Goal: Information Seeking & Learning: Check status

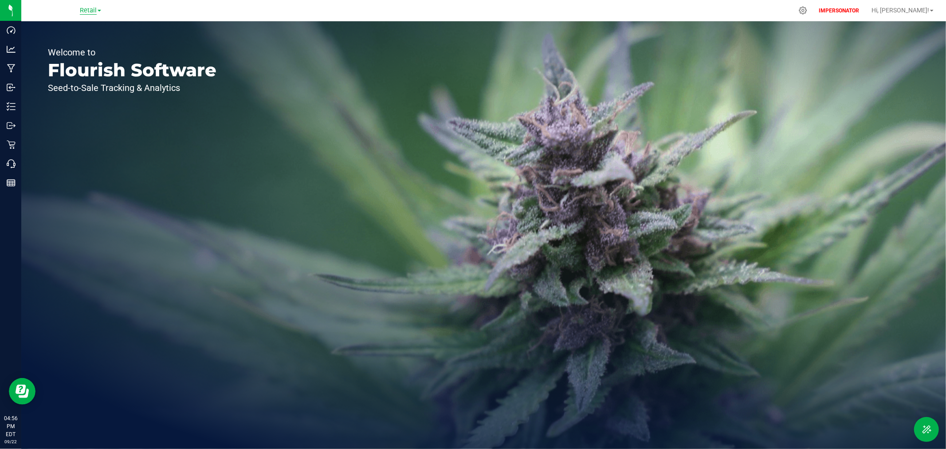
click at [85, 10] on span "Retail" at bounding box center [88, 11] width 17 height 8
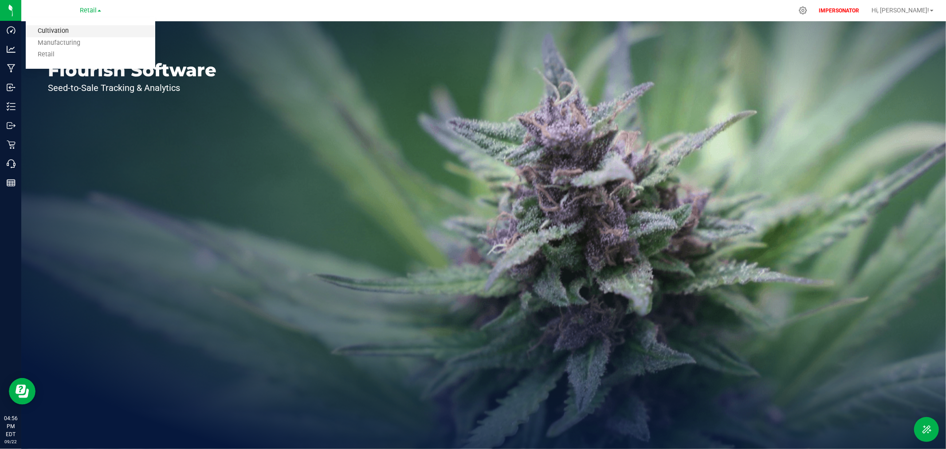
click at [65, 30] on link "Cultivation" at bounding box center [90, 31] width 129 height 12
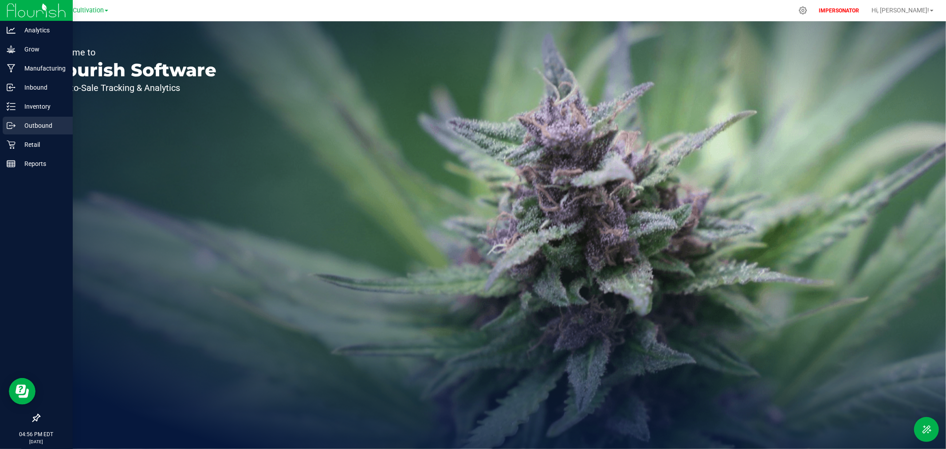
click at [27, 129] on p "Outbound" at bounding box center [42, 125] width 53 height 11
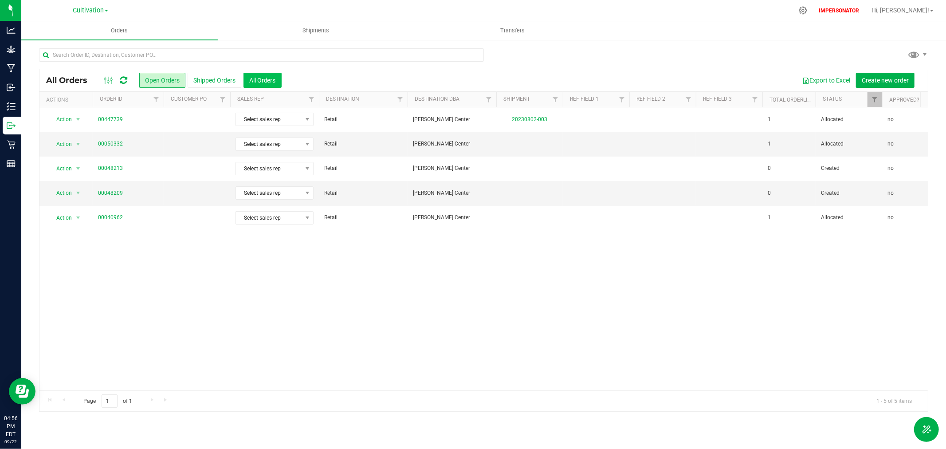
click at [269, 79] on button "All Orders" at bounding box center [262, 80] width 38 height 15
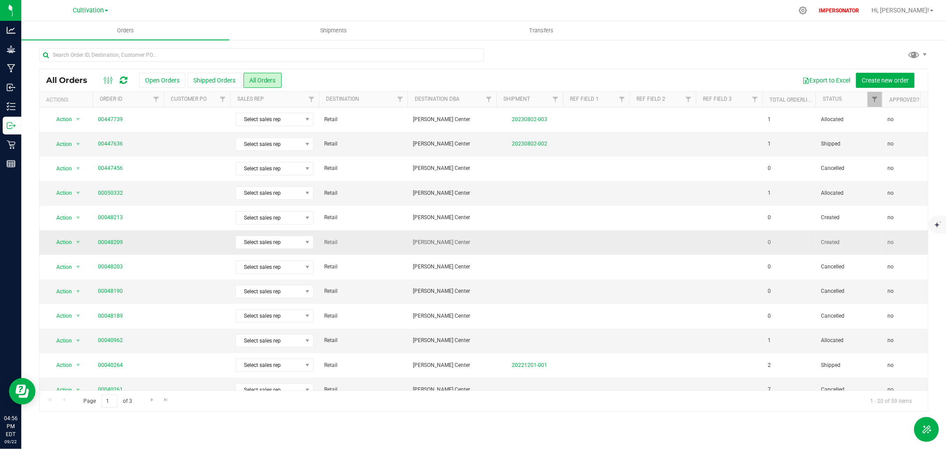
scroll to position [216, 0]
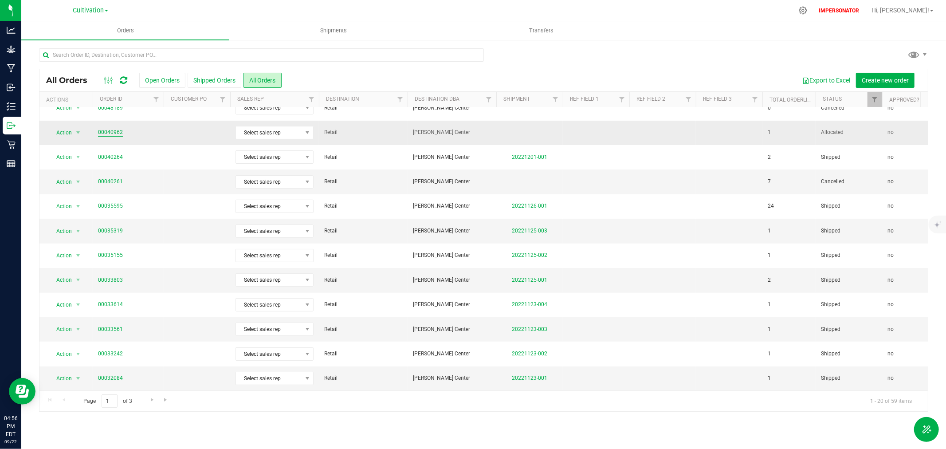
click at [111, 128] on link "00040962" at bounding box center [110, 132] width 25 height 8
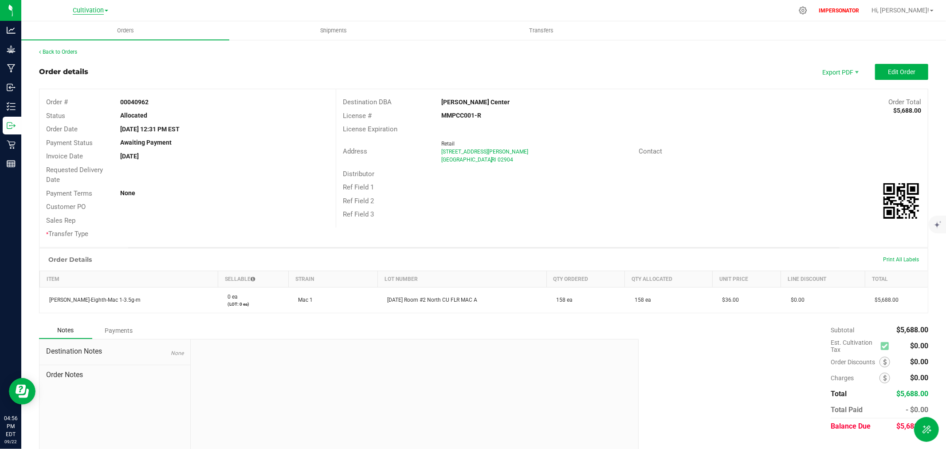
click at [88, 9] on span "Cultivation" at bounding box center [88, 11] width 31 height 8
click at [81, 44] on link "Manufacturing" at bounding box center [90, 43] width 129 height 12
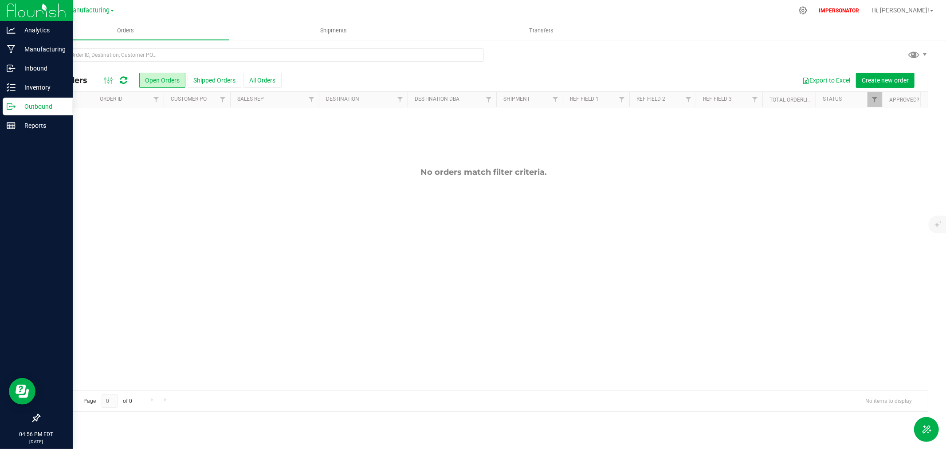
click at [9, 107] on circle at bounding box center [9, 106] width 1 height 1
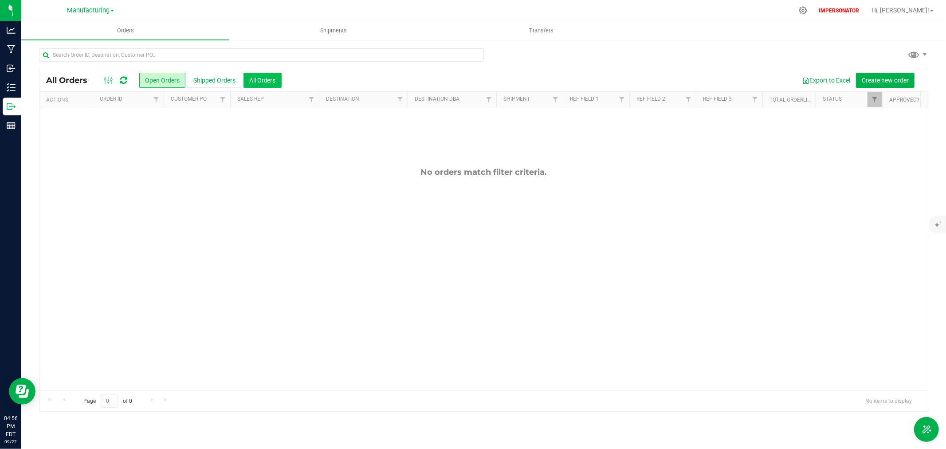
click at [258, 79] on button "All Orders" at bounding box center [262, 80] width 38 height 15
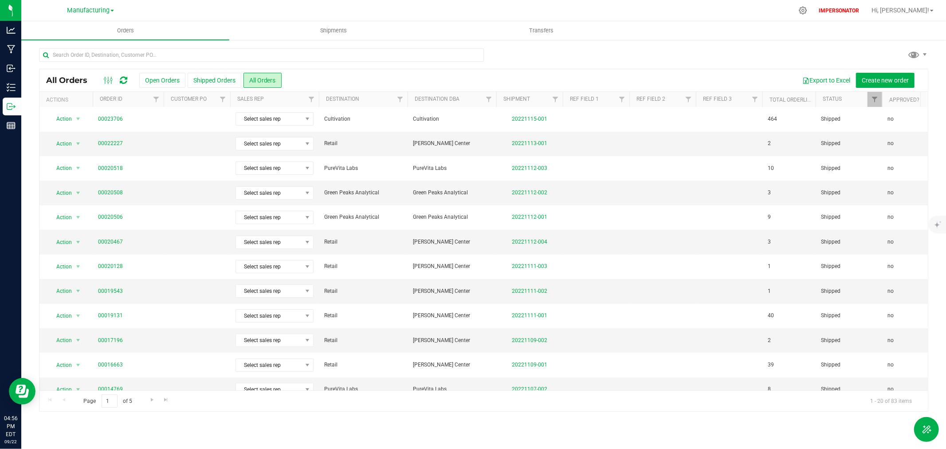
scroll to position [216, 0]
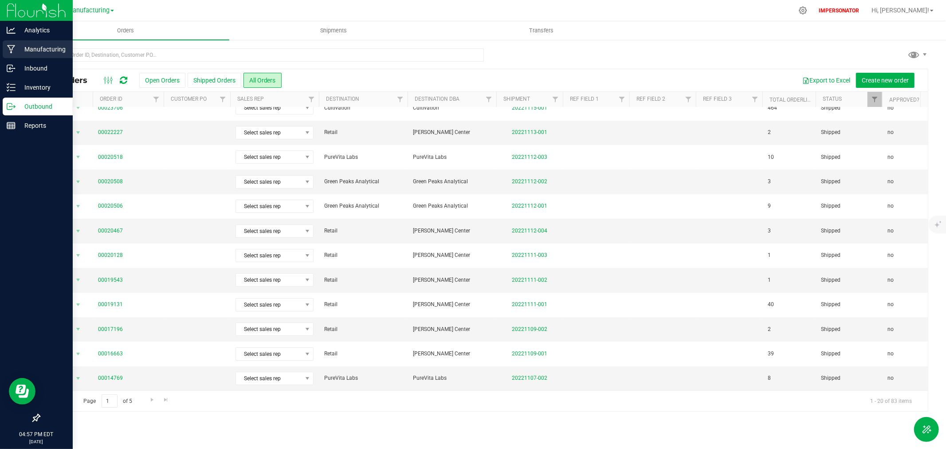
click at [42, 47] on p "Manufacturing" at bounding box center [42, 49] width 53 height 11
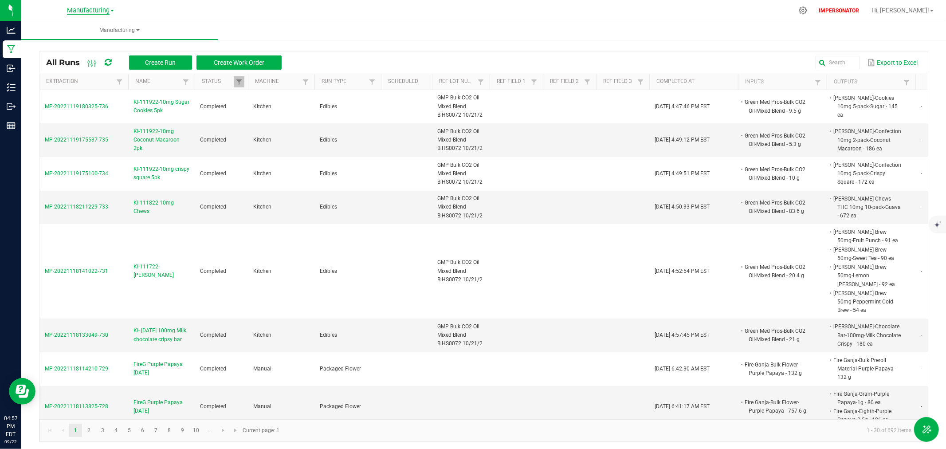
click at [95, 9] on span "Manufacturing" at bounding box center [88, 11] width 43 height 8
click at [56, 51] on link "Retail" at bounding box center [90, 55] width 129 height 12
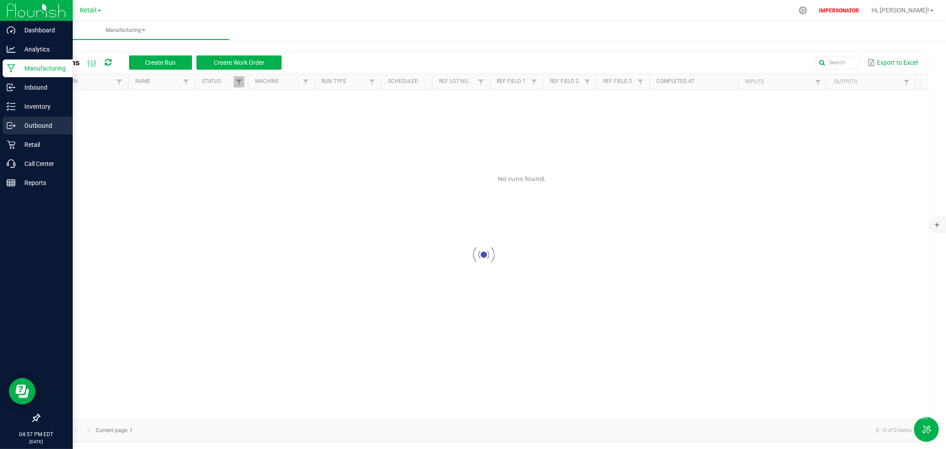
click at [33, 127] on p "Outbound" at bounding box center [42, 125] width 53 height 11
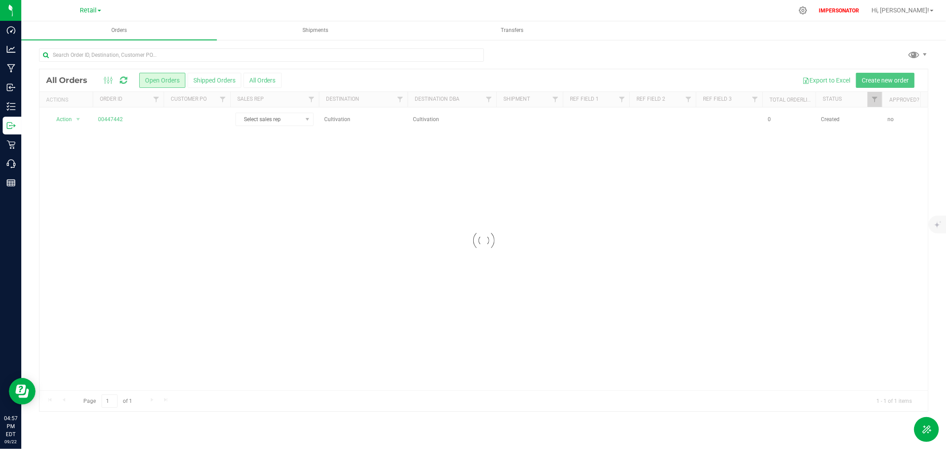
click at [269, 83] on div at bounding box center [483, 240] width 888 height 342
click at [263, 80] on button "All Orders" at bounding box center [262, 80] width 38 height 15
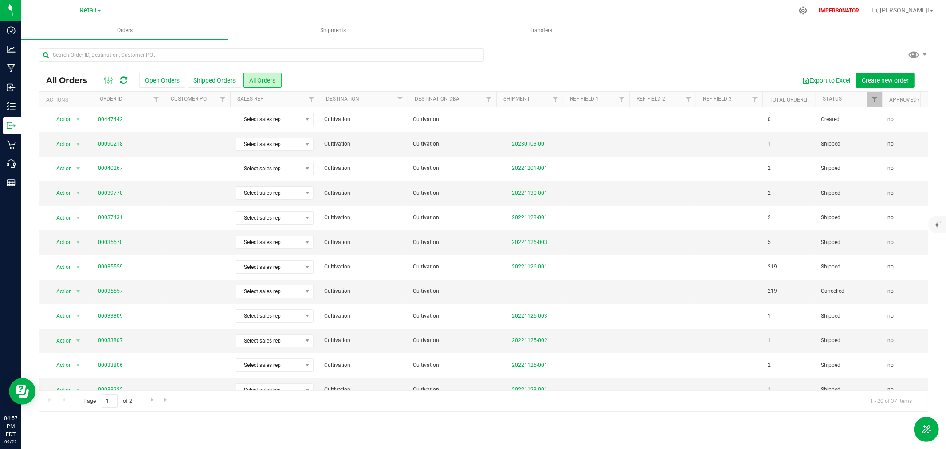
scroll to position [216, 0]
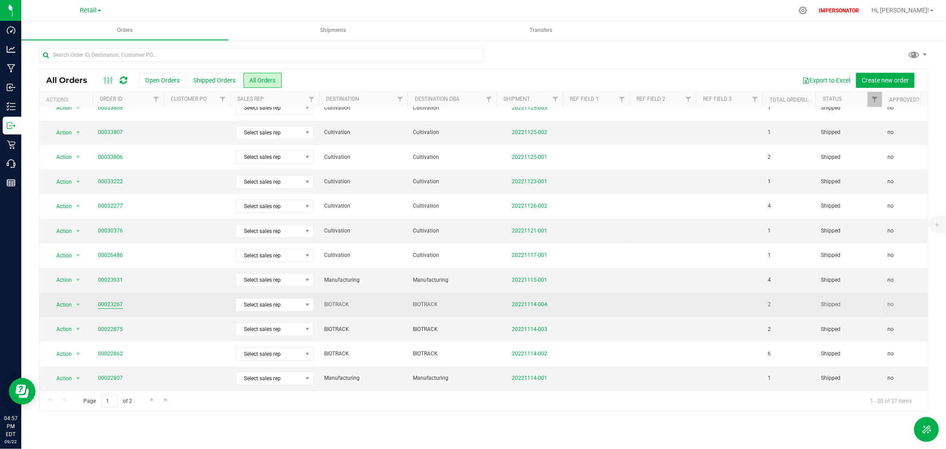
click at [102, 300] on link "00023267" at bounding box center [110, 304] width 25 height 8
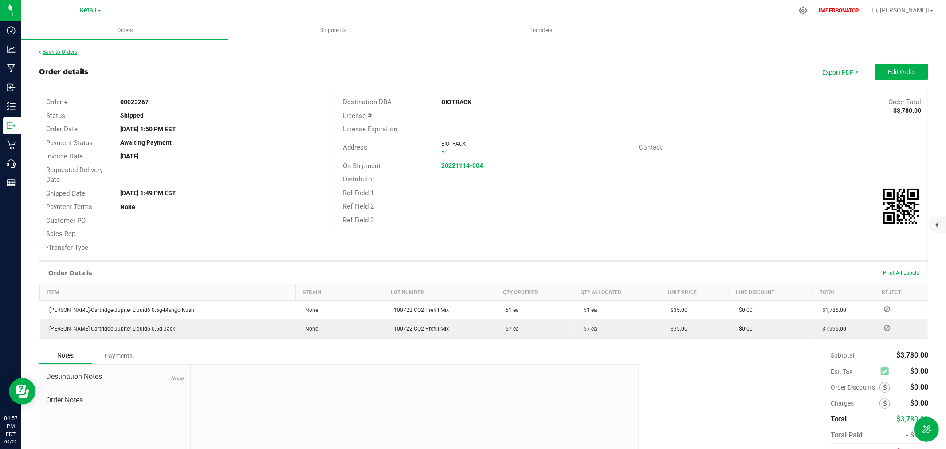
click at [65, 53] on link "Back to Orders" at bounding box center [58, 52] width 38 height 6
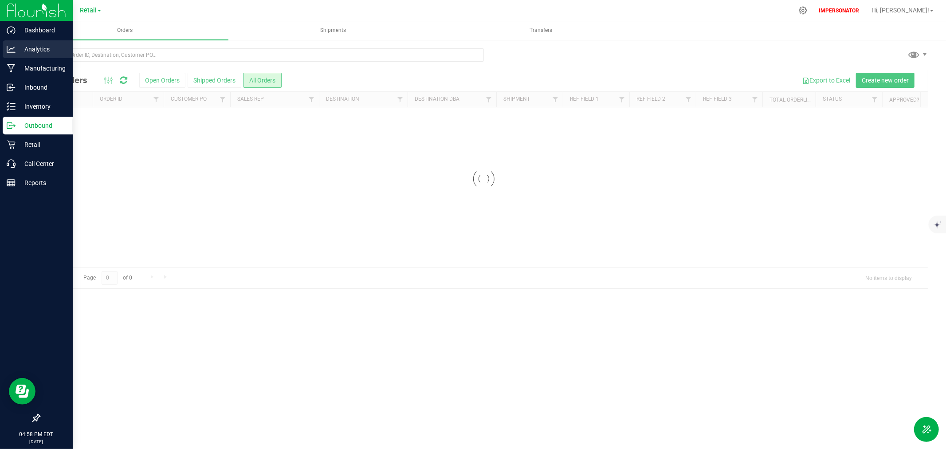
click at [10, 49] on icon at bounding box center [11, 49] width 9 height 7
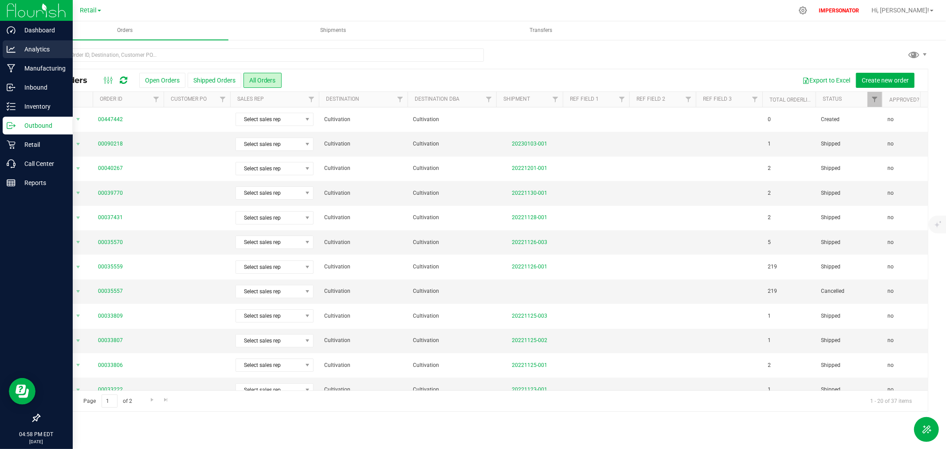
click at [25, 50] on p "Analytics" at bounding box center [42, 49] width 53 height 11
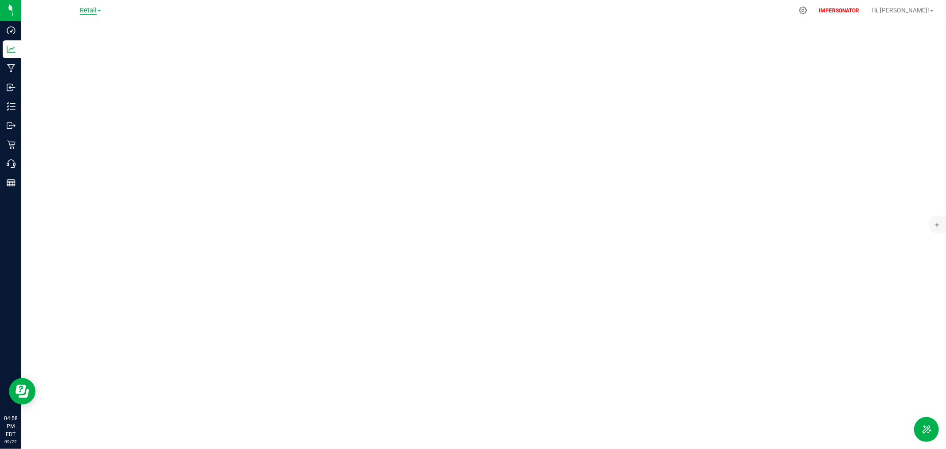
click at [84, 10] on span "Retail" at bounding box center [88, 11] width 17 height 8
click at [59, 34] on link "Cultivation" at bounding box center [90, 31] width 129 height 12
click at [941, 355] on div at bounding box center [483, 232] width 924 height 422
click at [503, 23] on div at bounding box center [483, 232] width 924 height 422
click at [88, 10] on span "Cultivation" at bounding box center [88, 11] width 31 height 8
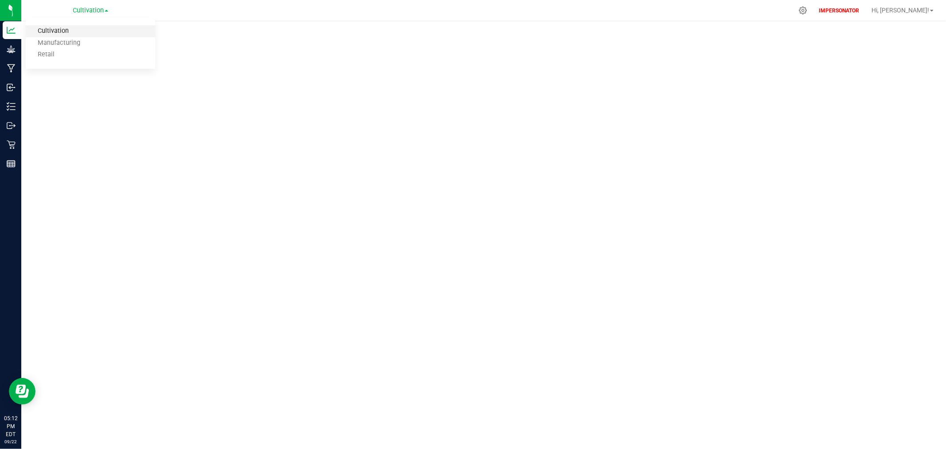
click at [51, 33] on link "Cultivation" at bounding box center [90, 31] width 129 height 12
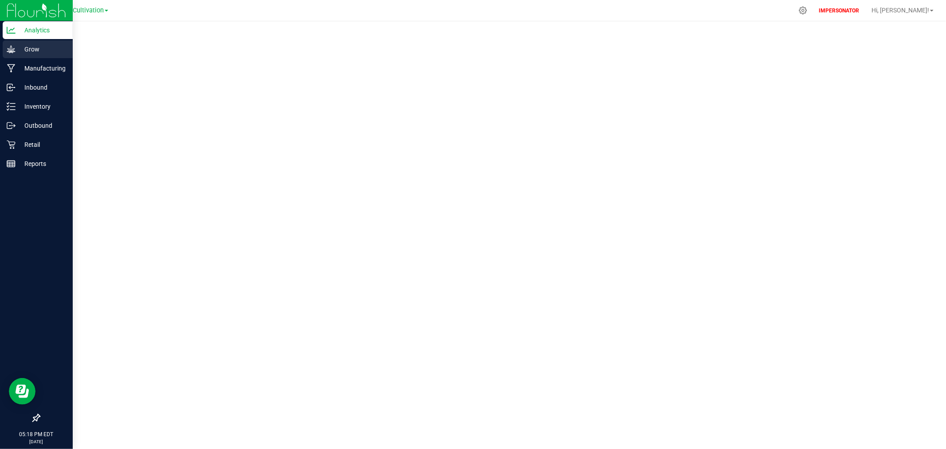
click at [30, 47] on p "Grow" at bounding box center [42, 49] width 53 height 11
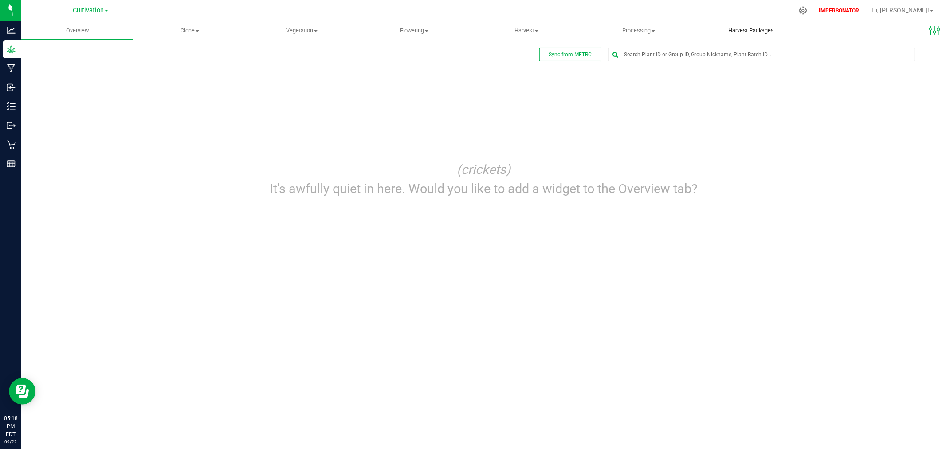
click at [747, 30] on span "Harvest Packages" at bounding box center [751, 31] width 70 height 8
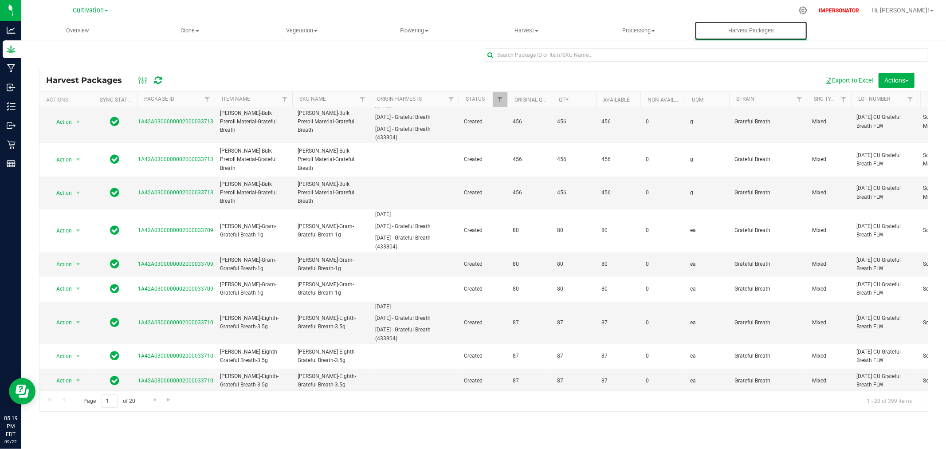
scroll to position [148, 0]
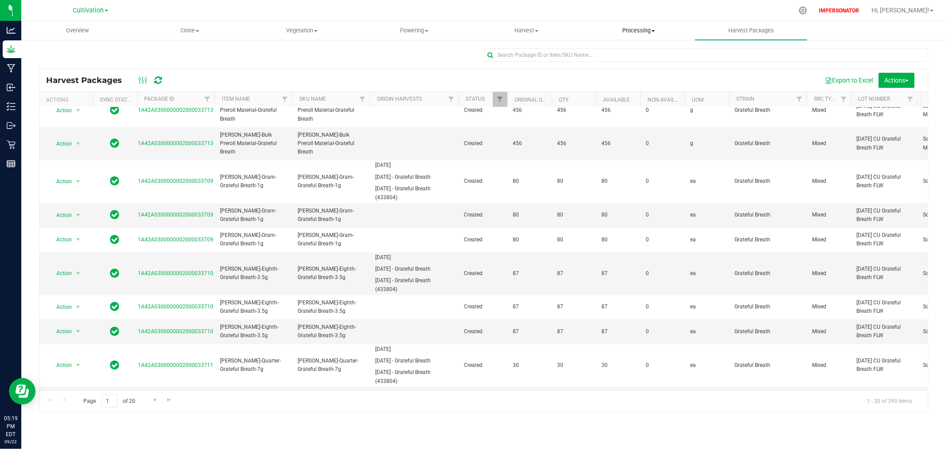
click at [643, 31] on span "Processing" at bounding box center [638, 31] width 111 height 8
click at [617, 64] on span "Processing harvests" at bounding box center [623, 64] width 82 height 8
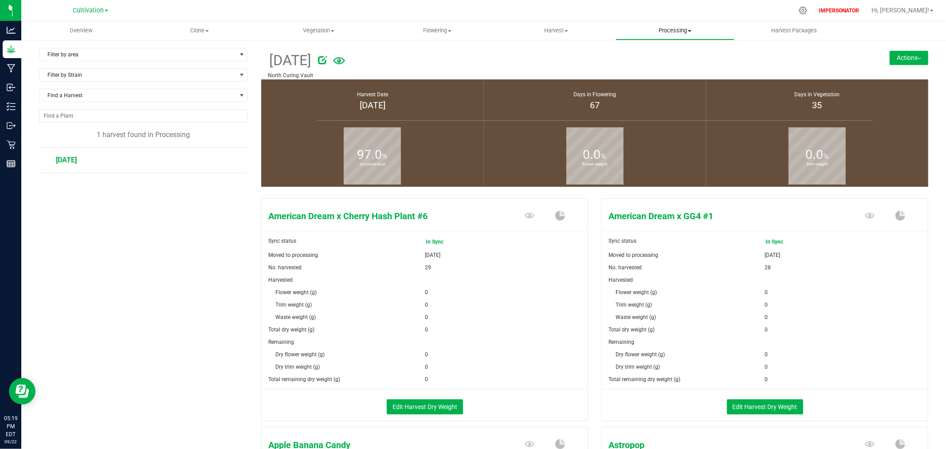
click at [665, 29] on span "Processing" at bounding box center [675, 31] width 118 height 8
click at [649, 80] on li "Completed harvests" at bounding box center [674, 85] width 119 height 11
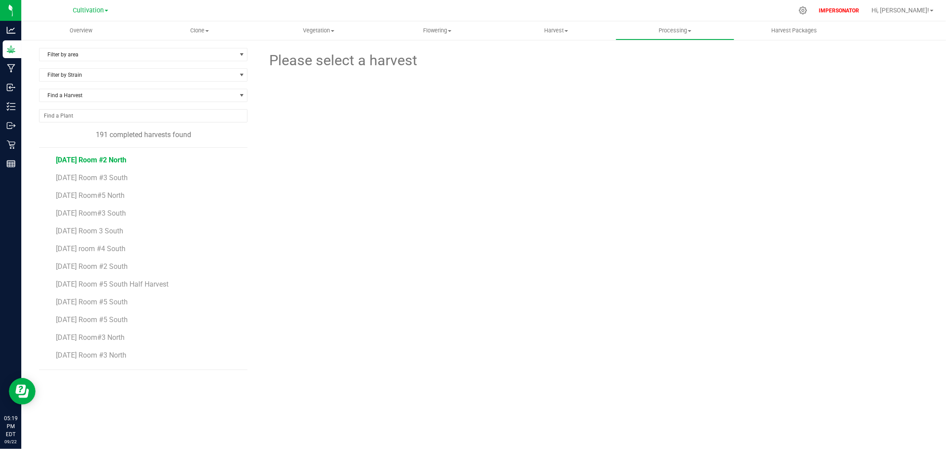
click at [82, 160] on span "01/04/24 Room #2 North" at bounding box center [91, 160] width 70 height 8
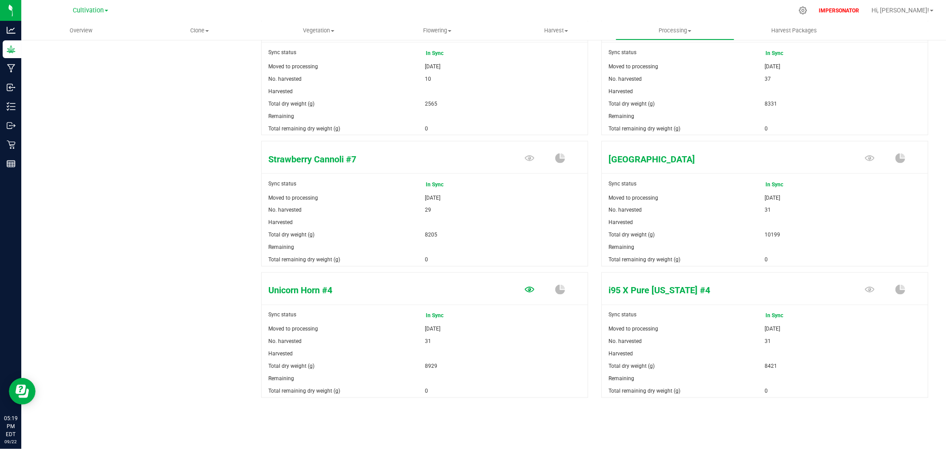
scroll to position [1231, 0]
click at [525, 289] on icon at bounding box center [529, 290] width 10 height 10
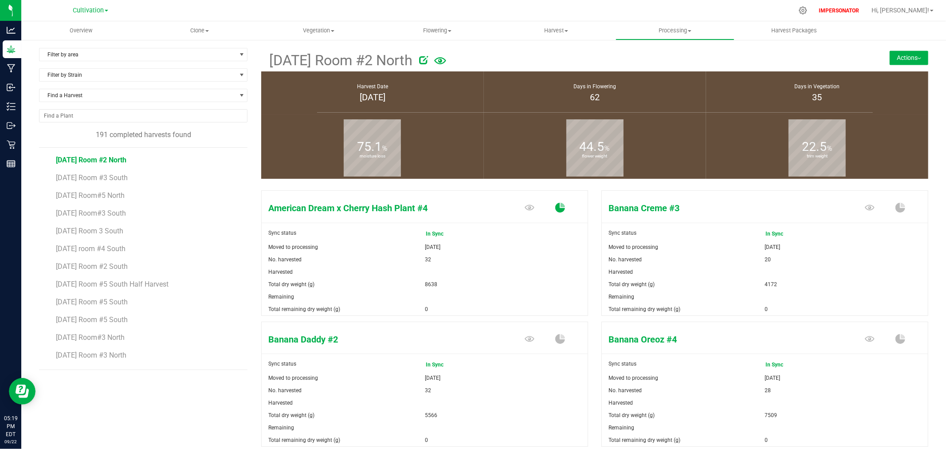
click at [555, 207] on icon at bounding box center [560, 208] width 10 height 10
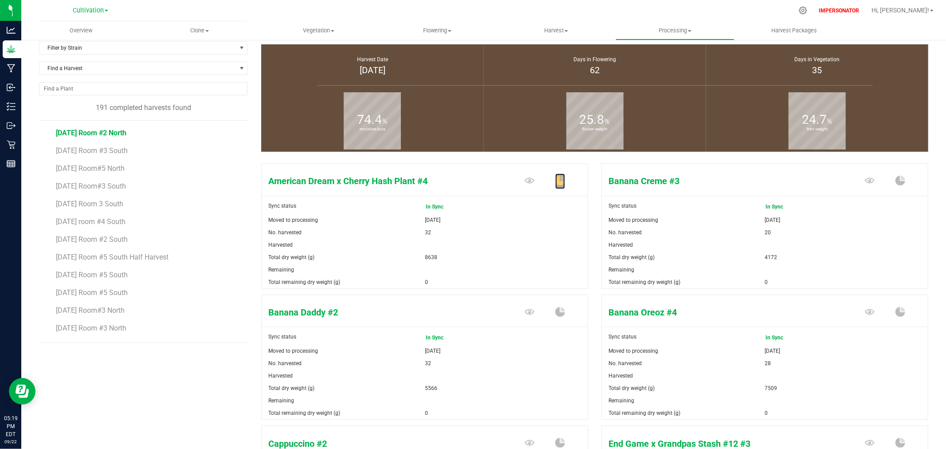
scroll to position [49, 0]
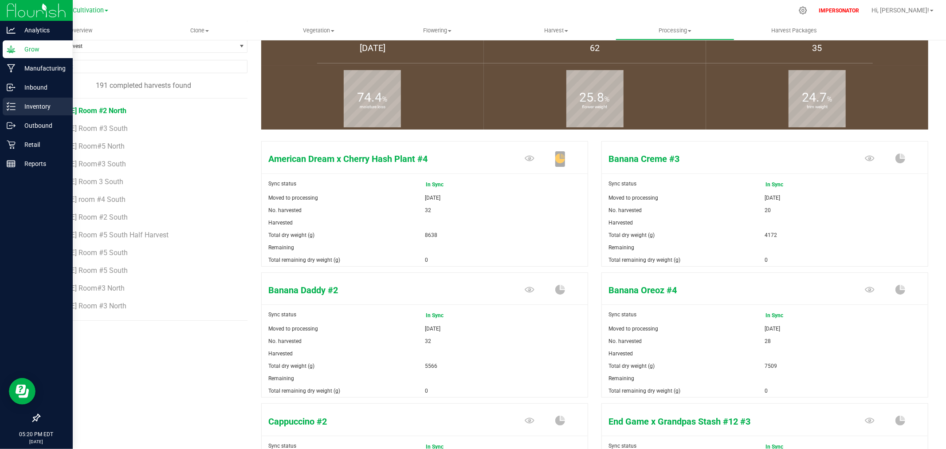
click at [35, 109] on p "Inventory" at bounding box center [42, 106] width 53 height 11
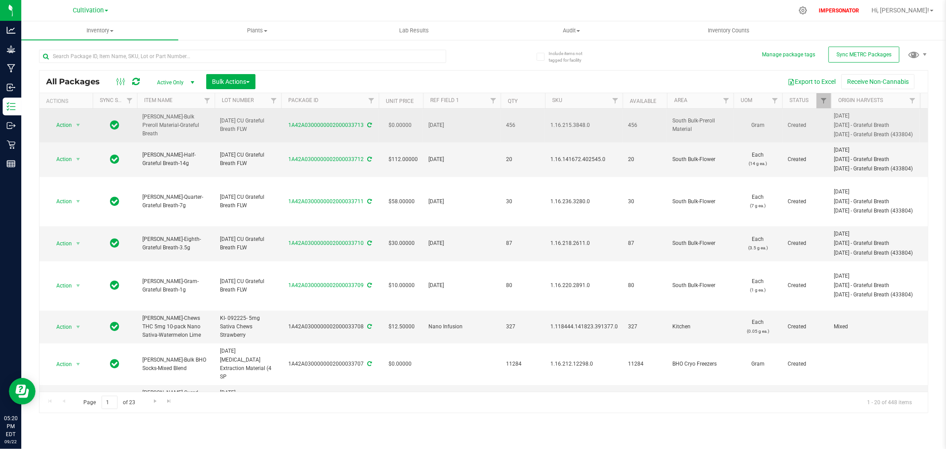
drag, startPoint x: 248, startPoint y: 129, endPoint x: 212, endPoint y: 125, distance: 36.6
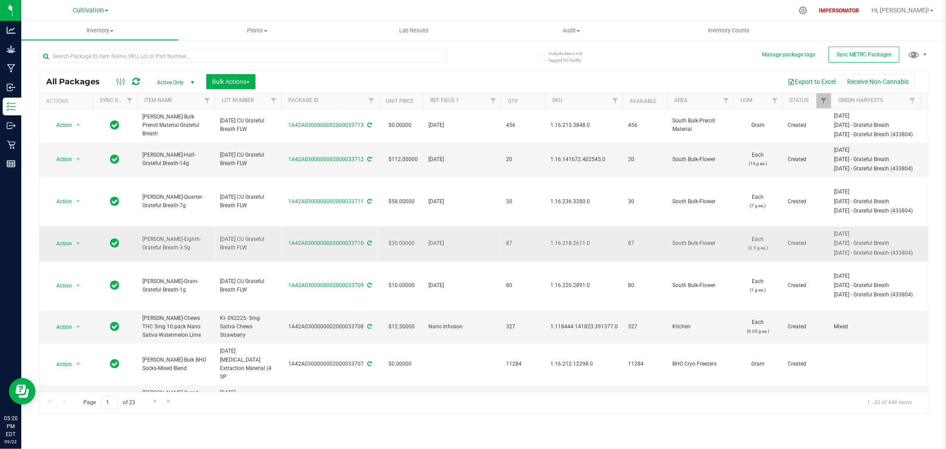
copy tr "8/13/25 CU Grateful Breath FLW"
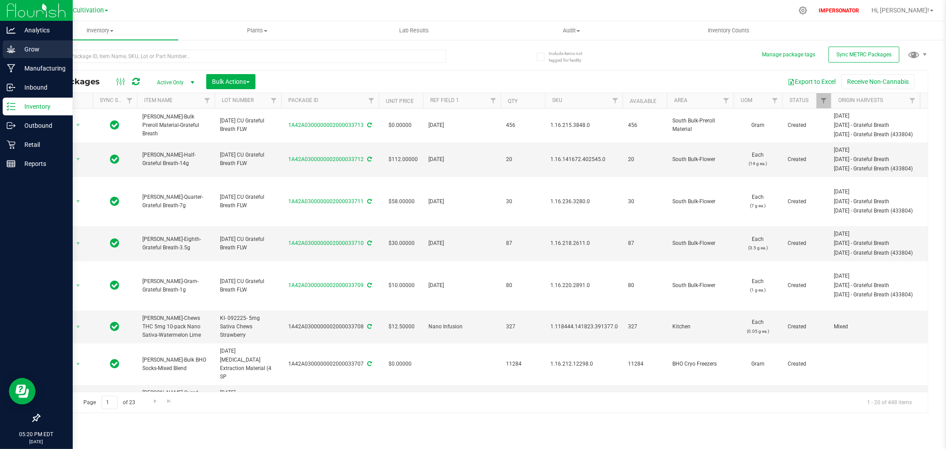
click at [14, 50] on icon at bounding box center [11, 49] width 9 height 9
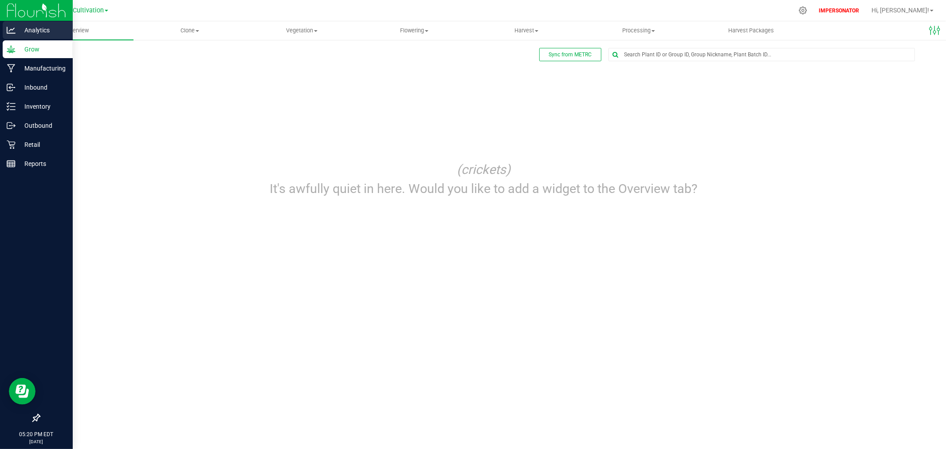
click at [35, 33] on p "Analytics" at bounding box center [42, 30] width 53 height 11
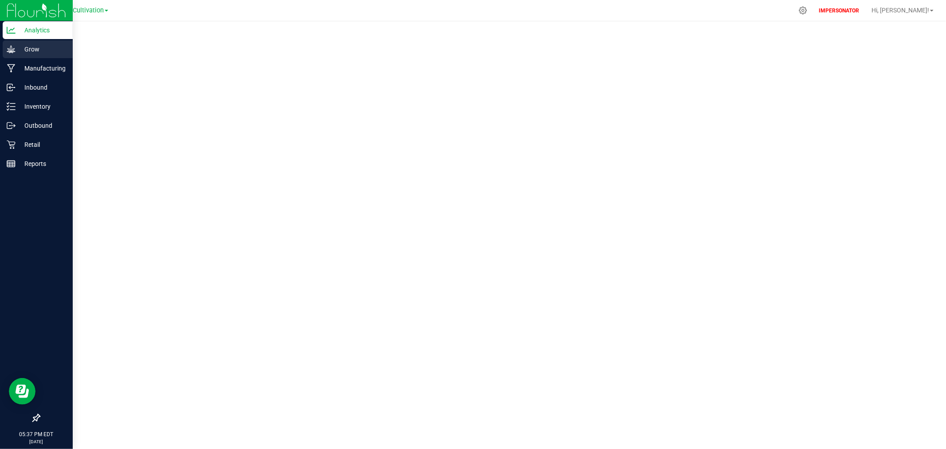
click at [16, 47] on p "Grow" at bounding box center [42, 49] width 53 height 11
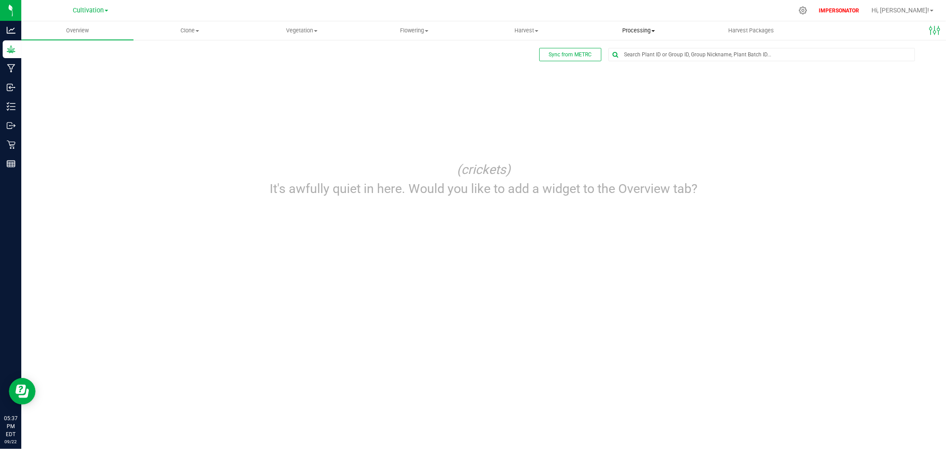
click at [644, 28] on span "Processing" at bounding box center [638, 31] width 111 height 8
click at [524, 23] on uib-tab-heading "Harvest Harvests Harvested plants" at bounding box center [526, 31] width 111 height 18
click at [502, 60] on span "Harvested plants" at bounding box center [506, 64] width 73 height 8
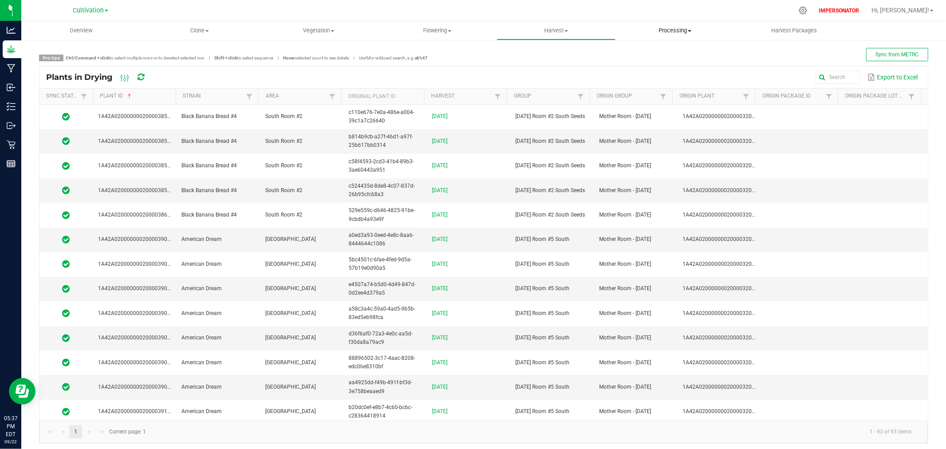
click at [681, 30] on span "Processing" at bounding box center [675, 31] width 118 height 8
click at [643, 87] on span "Completed harvests" at bounding box center [656, 86] width 82 height 8
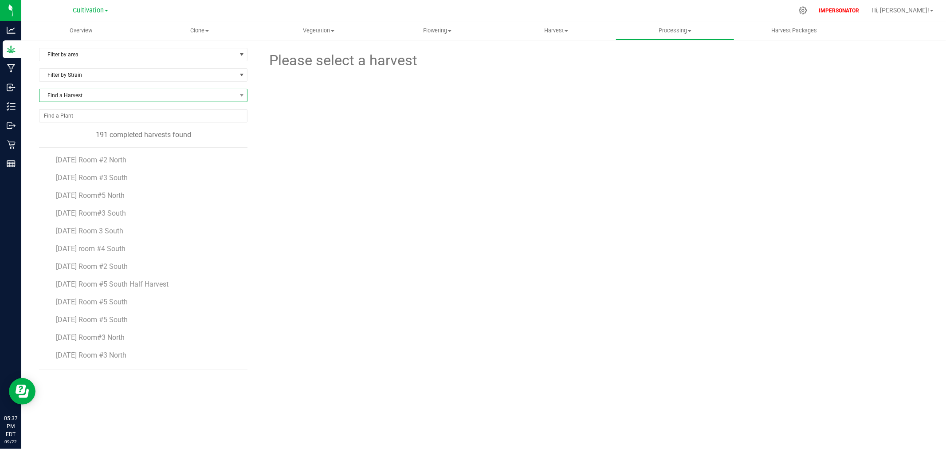
click at [83, 91] on span "Find a Harvest" at bounding box center [137, 95] width 196 height 12
type input "7/29/"
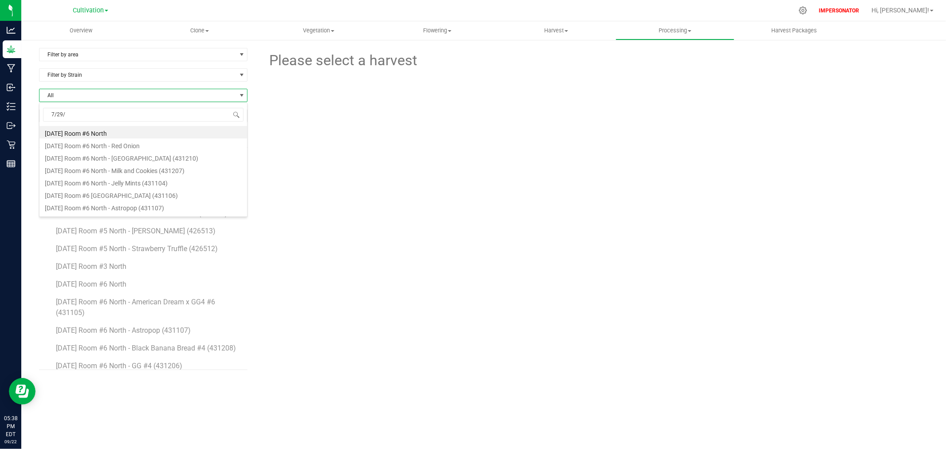
scroll to position [2262, 0]
click at [112, 234] on span "7/29/25 Room #6 North" at bounding box center [91, 235] width 70 height 8
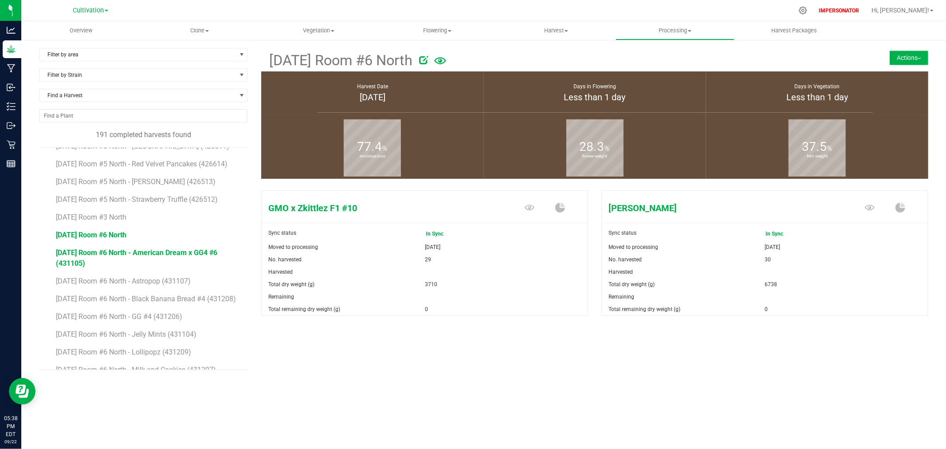
click at [96, 252] on span "7/29/25 Room #6 North - American Dream x GG4 #6 (431105)" at bounding box center [136, 257] width 161 height 19
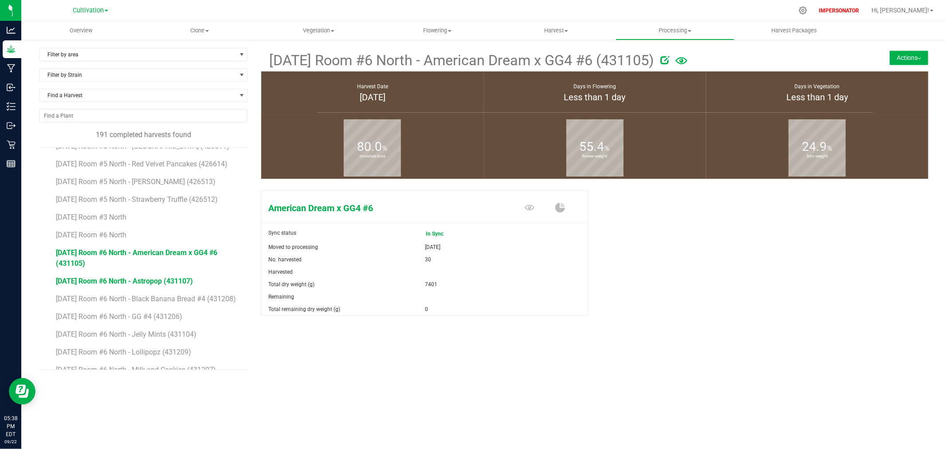
click at [89, 278] on span "7/29/25 Room #6 North - Astropop (431107)" at bounding box center [124, 281] width 137 height 8
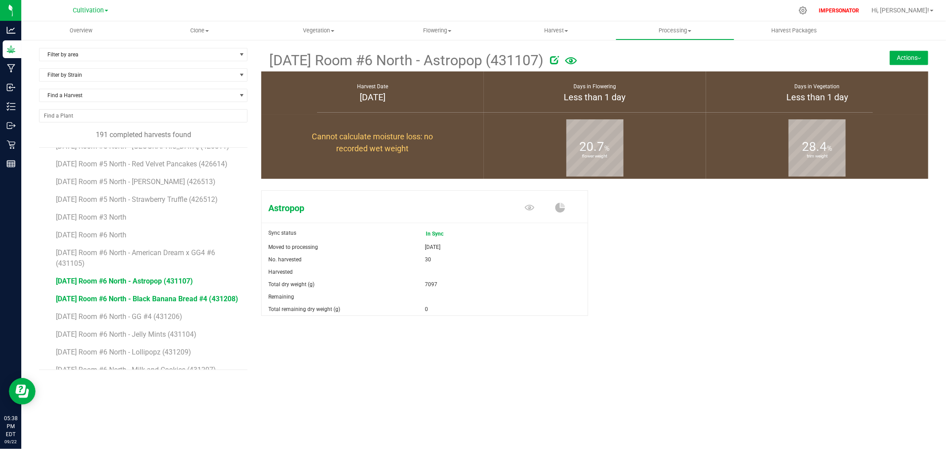
click at [94, 298] on span "7/29/25 Room #6 North - Black Banana Bread #4 (431208)" at bounding box center [147, 298] width 182 height 8
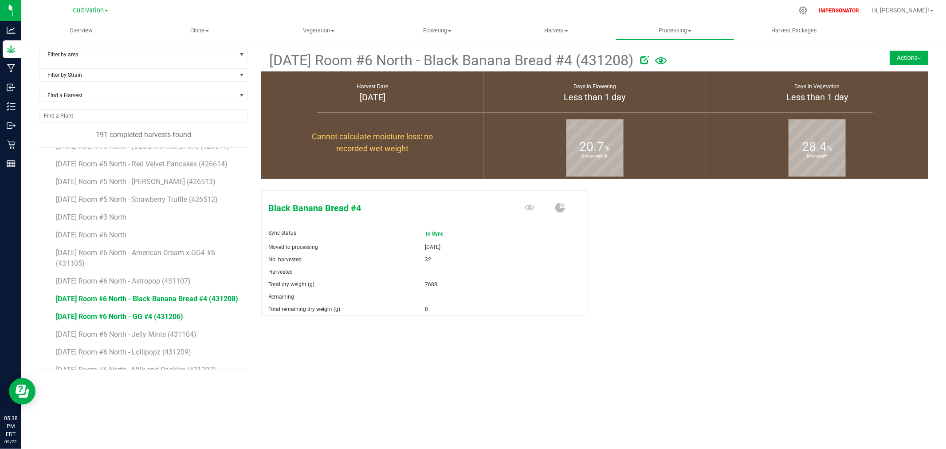
click at [98, 321] on span "7/29/25 Room #6 North - GG #4 (431206)" at bounding box center [119, 316] width 127 height 8
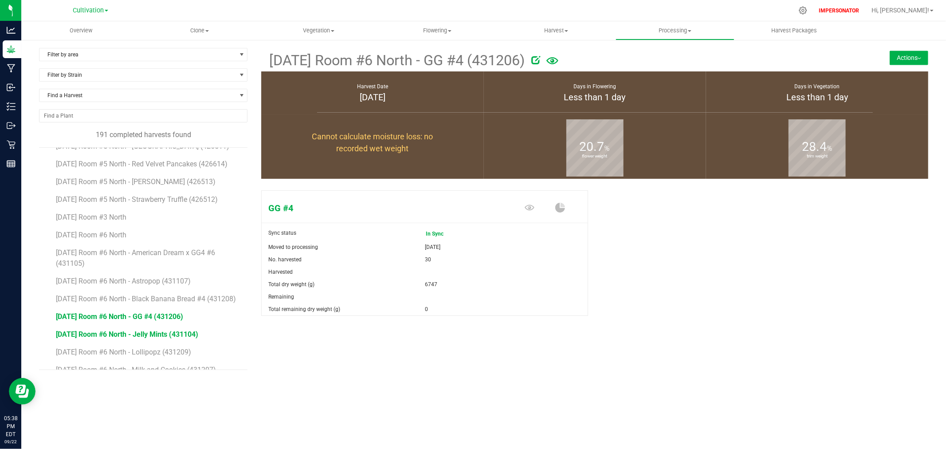
click at [98, 338] on span "7/29/25 Room #6 North - Jelly Mints (431104)" at bounding box center [127, 334] width 142 height 8
click at [98, 356] on span "7/29/25 Room #6 North - Lollipopz (431209)" at bounding box center [124, 352] width 137 height 8
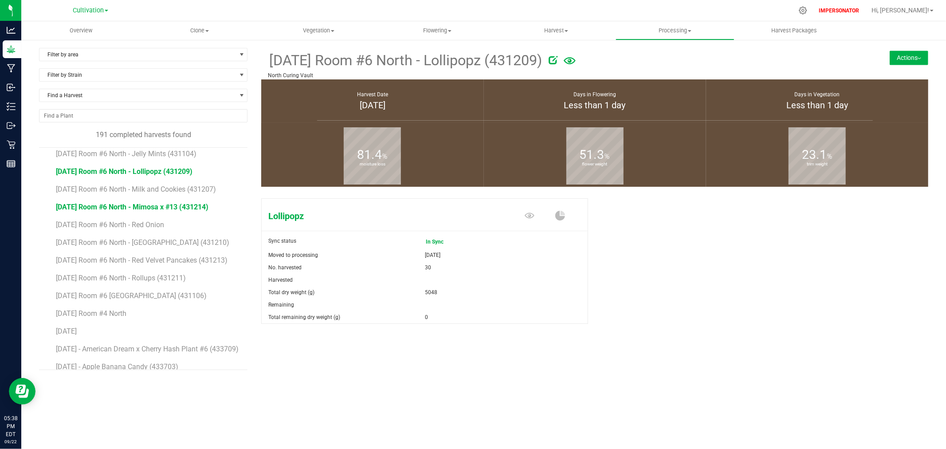
scroll to position [2459, 0]
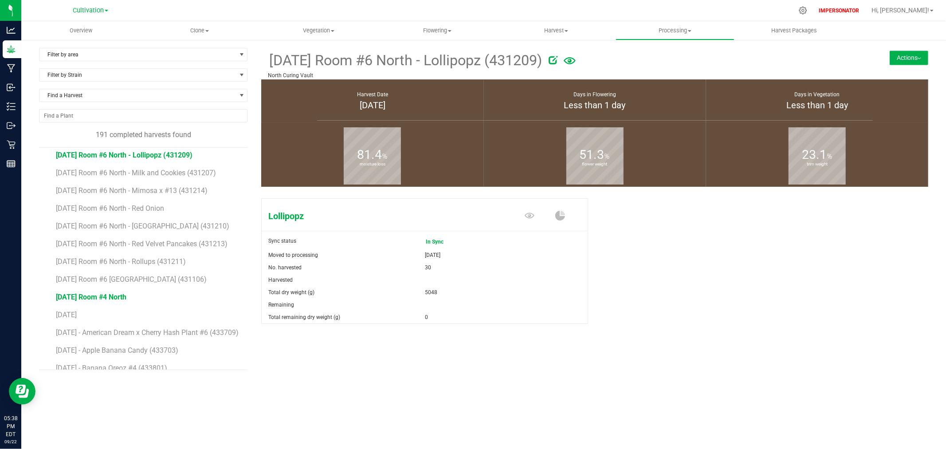
click at [111, 301] on span "7/3/24 Room #4 North" at bounding box center [91, 297] width 70 height 8
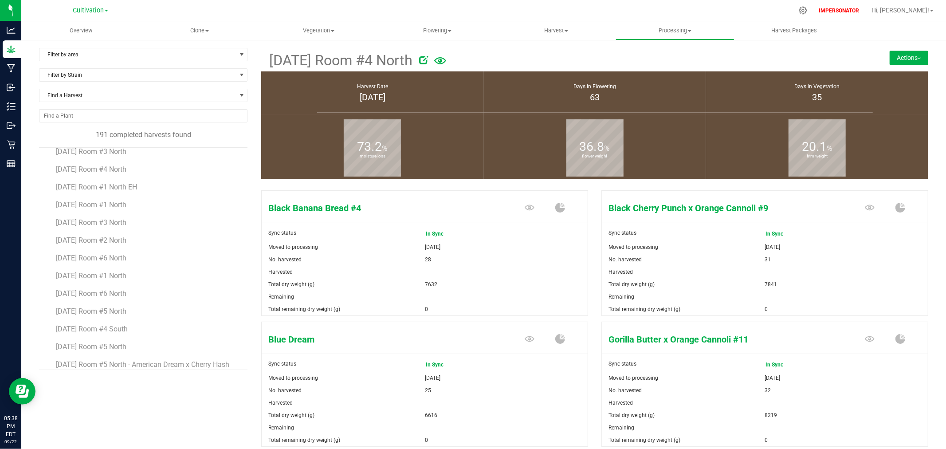
scroll to position [1890, 0]
